Goal: Task Accomplishment & Management: Use online tool/utility

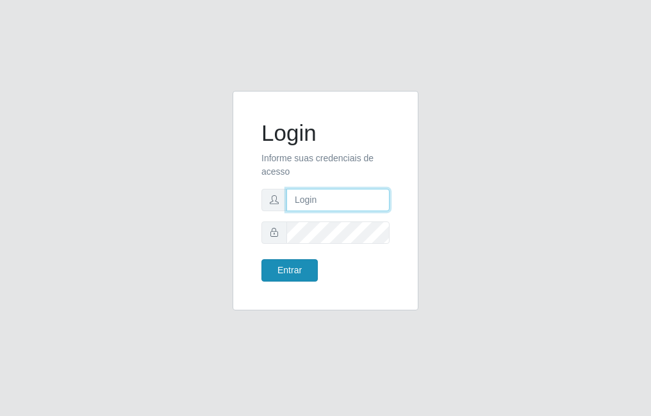
type input "raiane@B7"
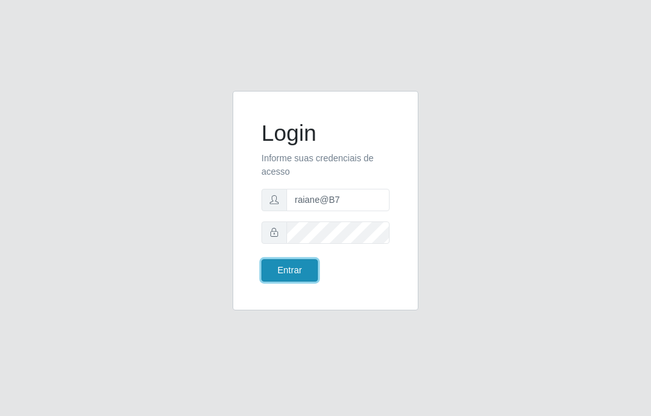
click at [282, 265] on button "Entrar" at bounding box center [289, 271] width 56 height 22
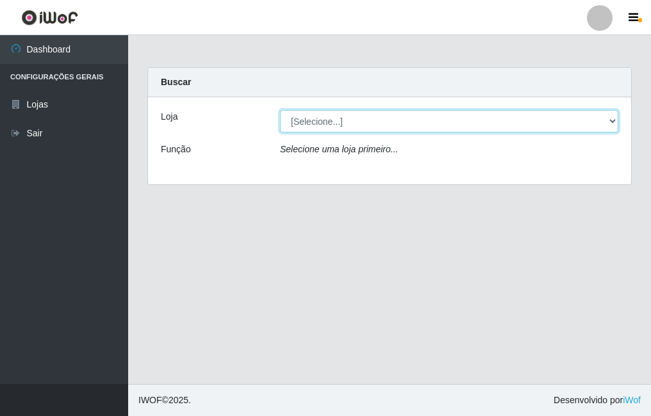
click at [329, 113] on select "[Selecione...] Bemais Supermercados - B7 Oitizeiro" at bounding box center [449, 121] width 338 height 22
select select "411"
click at [280, 110] on select "[Selecione...] Bemais Supermercados - B7 Oitizeiro" at bounding box center [449, 121] width 338 height 22
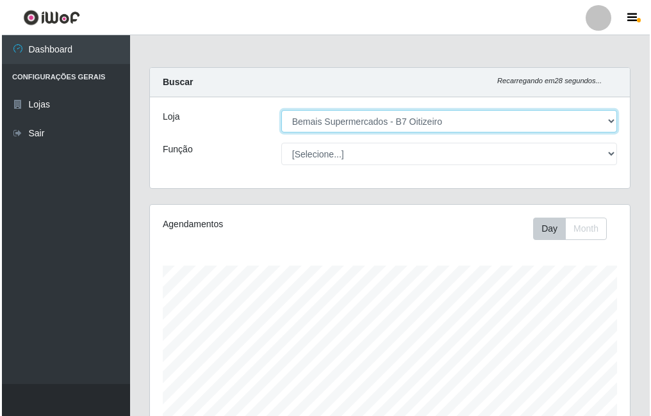
scroll to position [420, 0]
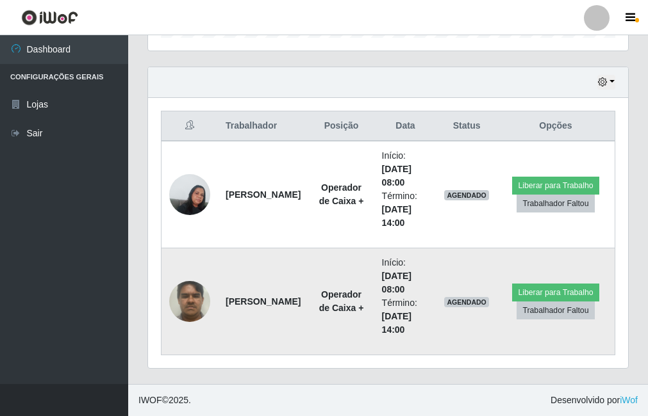
click at [187, 301] on img at bounding box center [189, 301] width 41 height 54
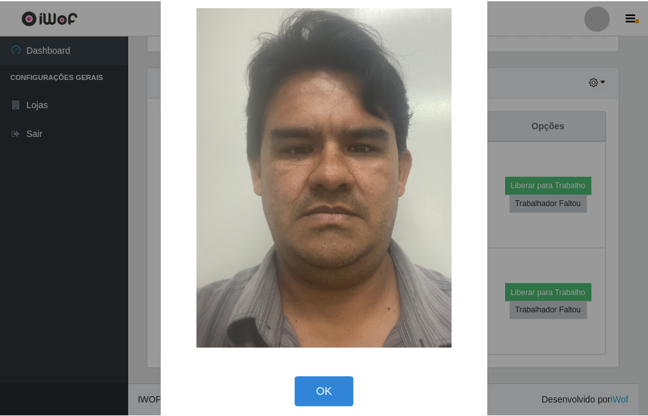
scroll to position [37, 0]
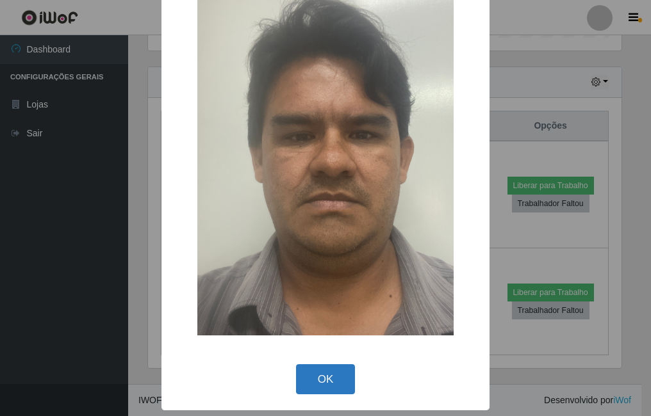
click at [306, 377] on button "OK" at bounding box center [326, 380] width 60 height 30
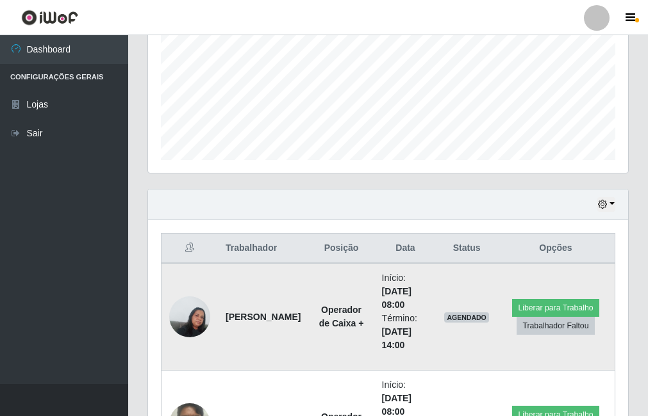
scroll to position [228, 0]
